Goal: Information Seeking & Learning: Learn about a topic

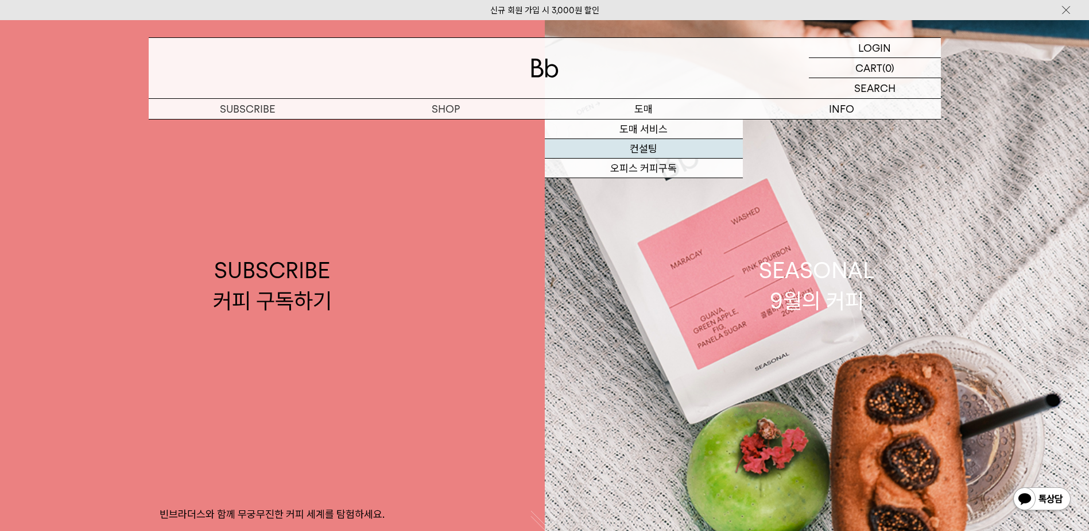
click at [659, 145] on link "컨설팅" at bounding box center [644, 149] width 198 height 20
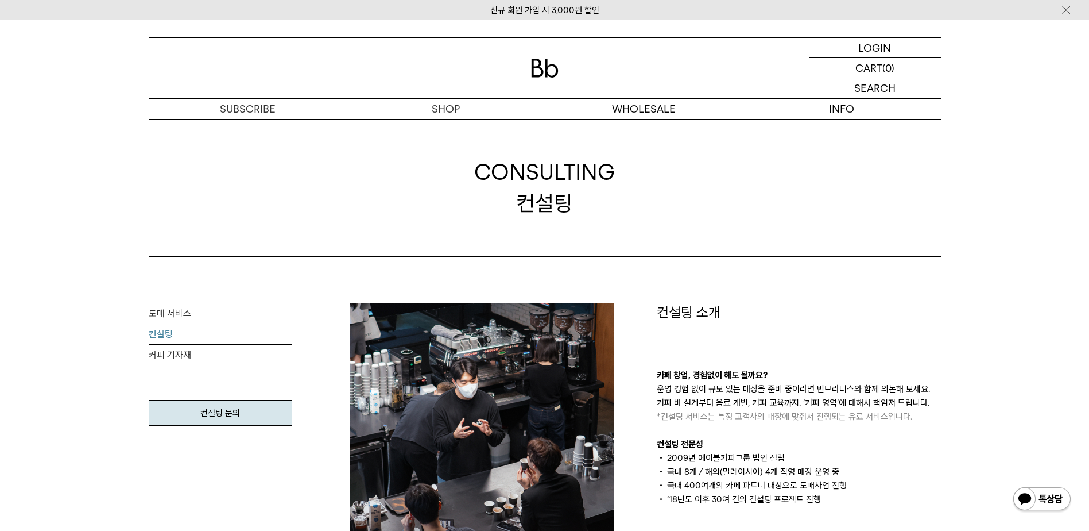
scroll to position [172, 0]
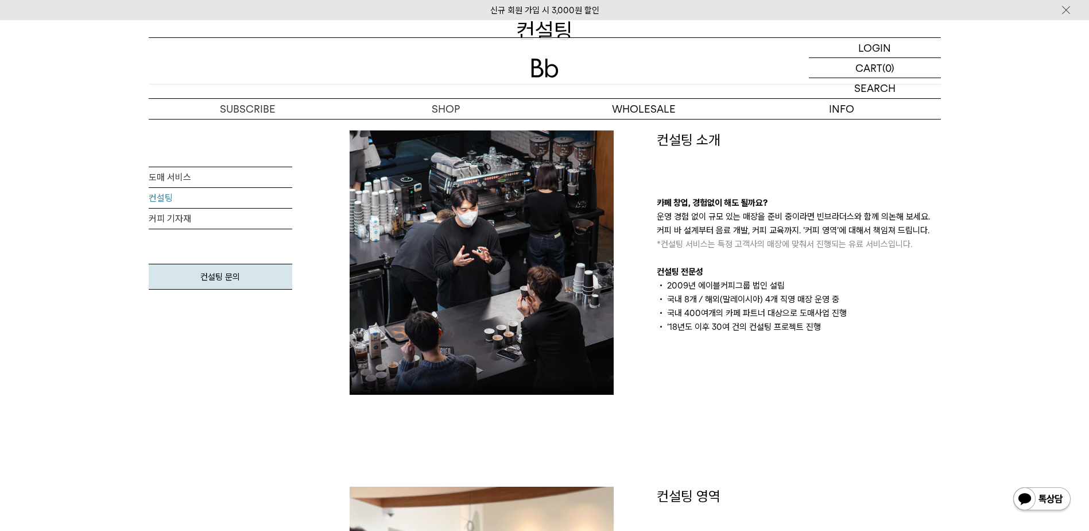
drag, startPoint x: 860, startPoint y: 465, endPoint x: 860, endPoint y: 448, distance: 16.7
